Goal: Information Seeking & Learning: Learn about a topic

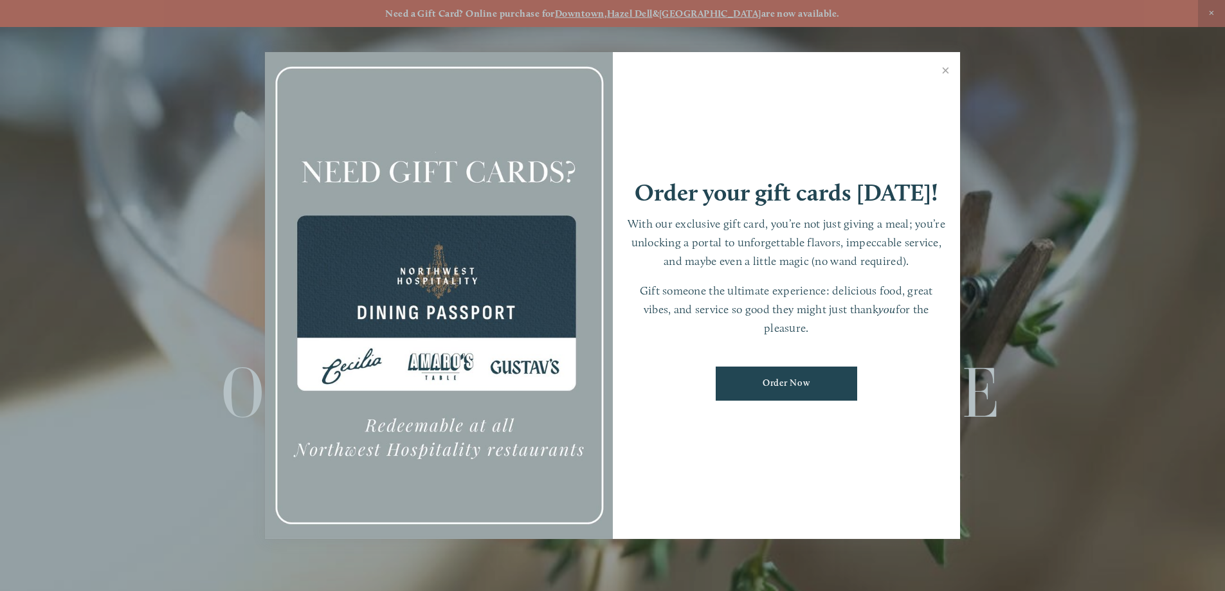
scroll to position [27, 0]
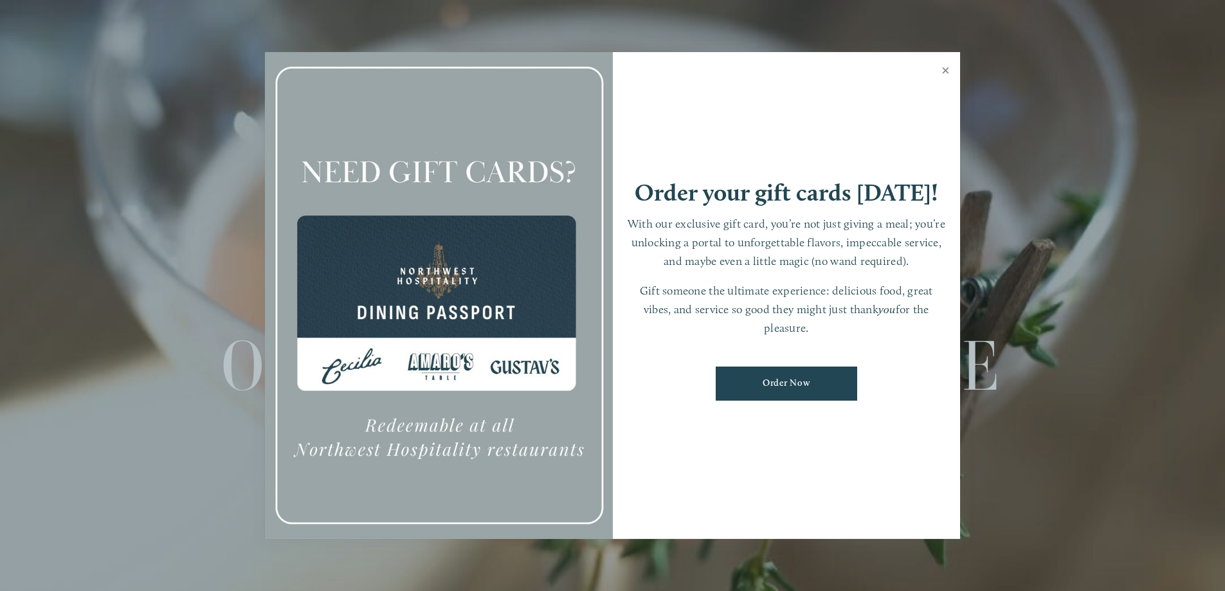
click at [943, 71] on link "Close" at bounding box center [945, 72] width 25 height 36
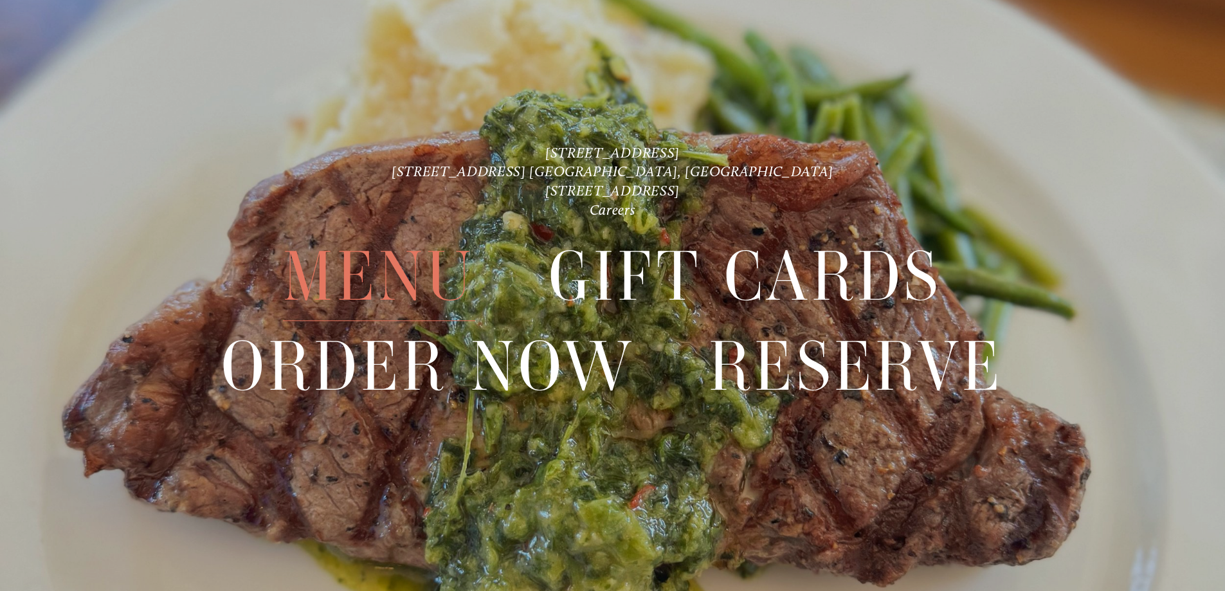
click at [410, 283] on span "Menu" at bounding box center [379, 277] width 192 height 89
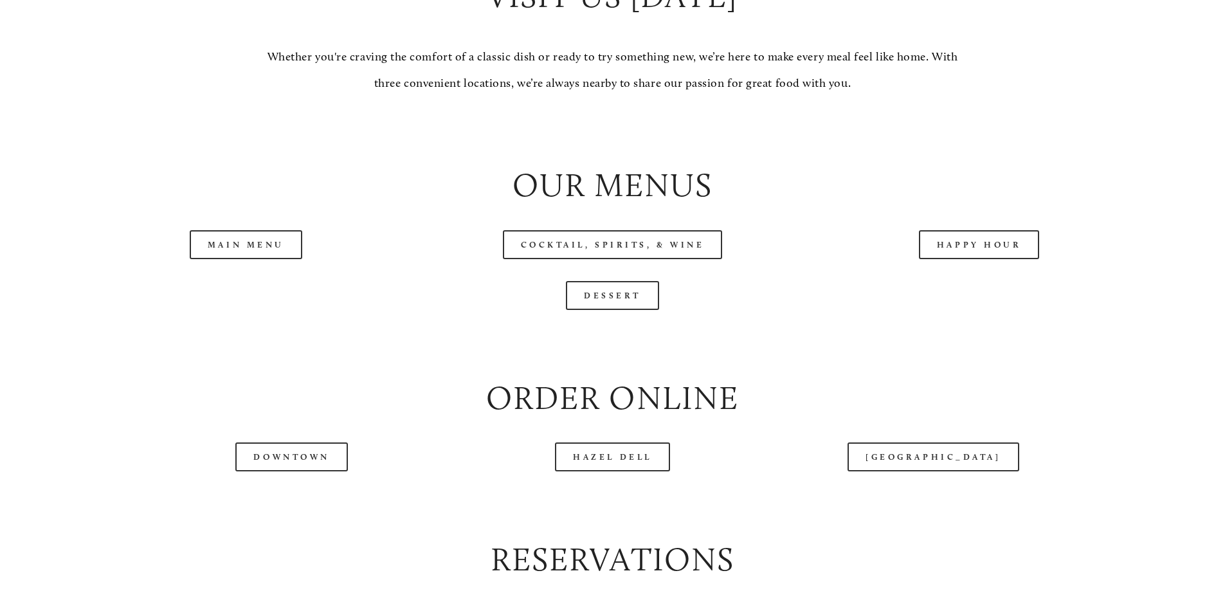
scroll to position [1399, 0]
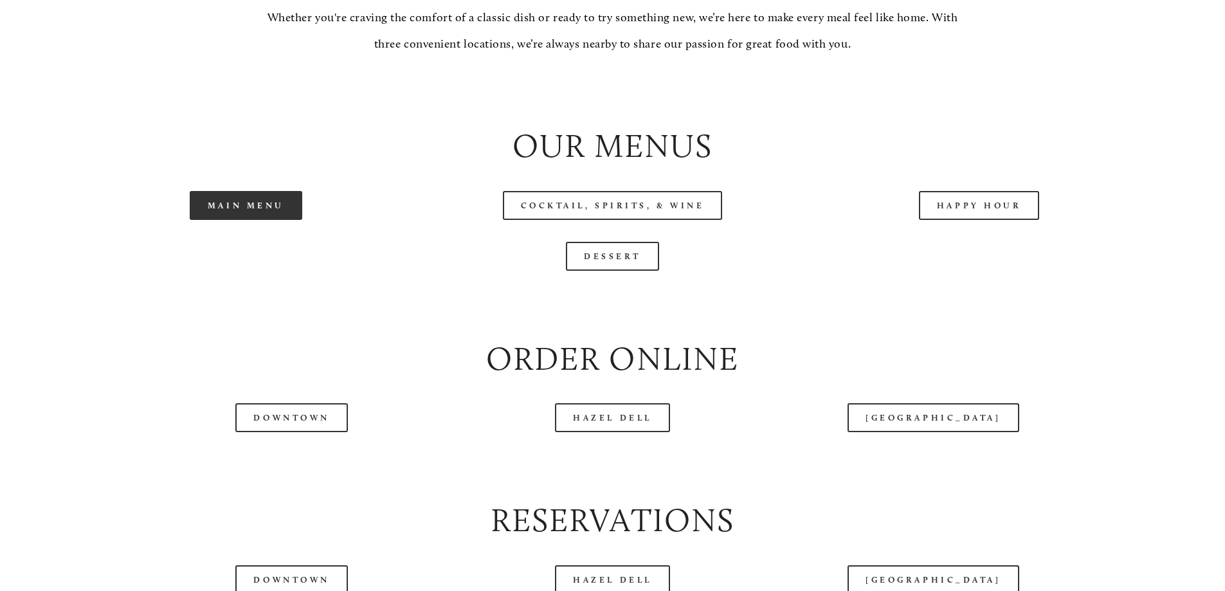
click at [244, 220] on link "Main Menu" at bounding box center [246, 205] width 112 height 29
click at [263, 220] on link "Main Menu" at bounding box center [246, 205] width 112 height 29
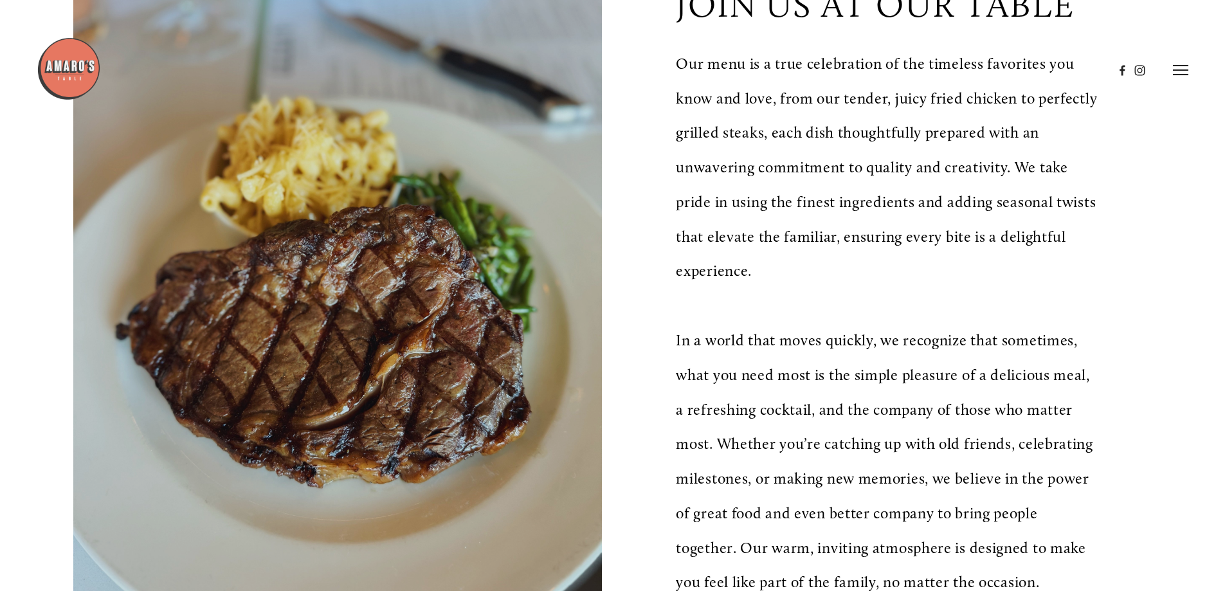
scroll to position [0, 0]
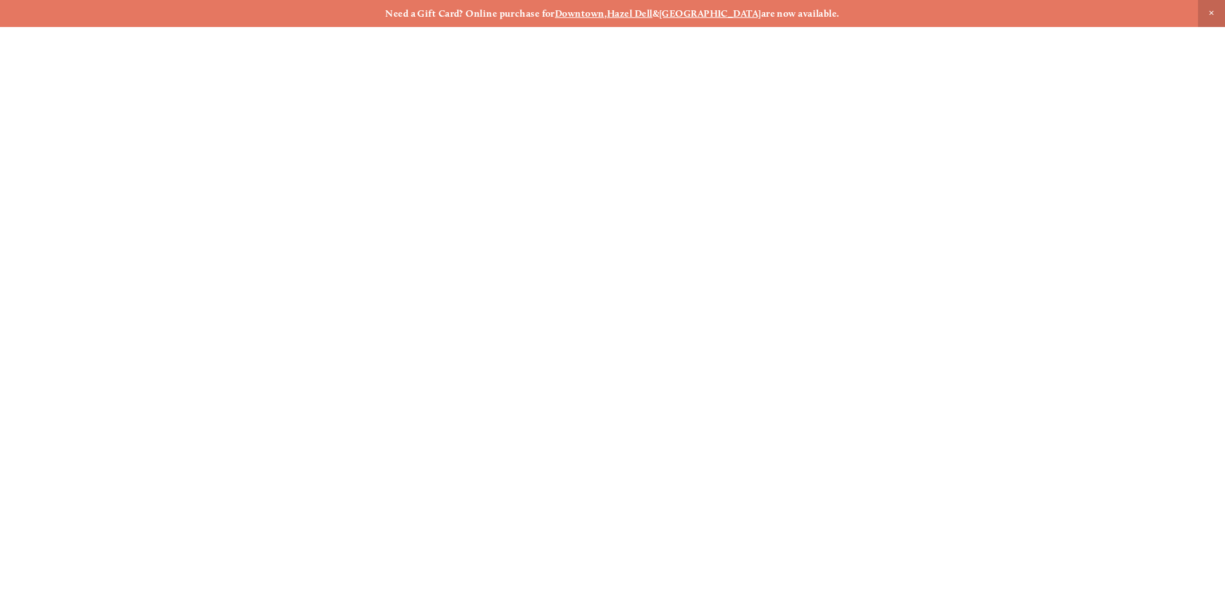
scroll to position [27, 0]
